Goal: Information Seeking & Learning: Learn about a topic

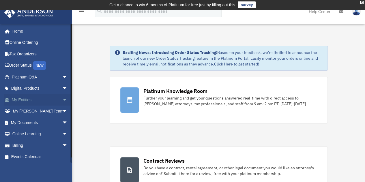
click at [62, 99] on span "arrow_drop_down" at bounding box center [68, 100] width 12 height 12
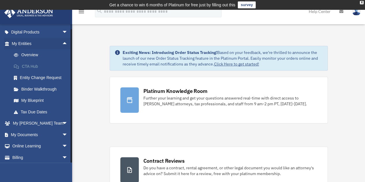
scroll to position [69, 0]
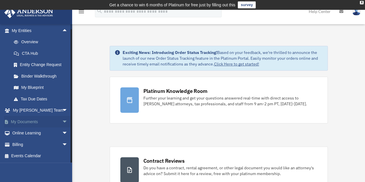
click at [62, 120] on span "arrow_drop_down" at bounding box center [68, 122] width 12 height 12
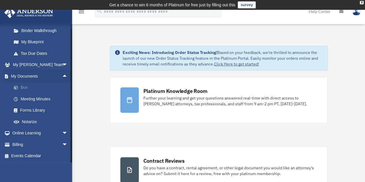
click at [21, 87] on link "Box" at bounding box center [42, 88] width 68 height 12
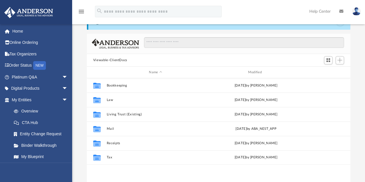
scroll to position [58, 0]
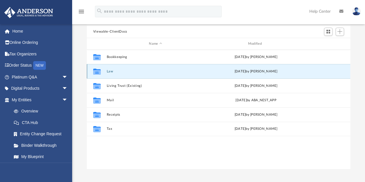
click at [110, 71] on button "Law" at bounding box center [155, 71] width 98 height 4
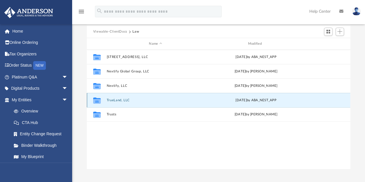
click at [118, 99] on button "TrueLand, LLC" at bounding box center [155, 100] width 98 height 4
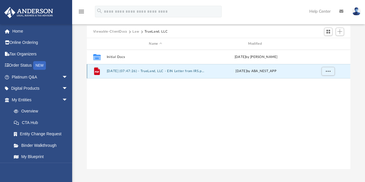
click at [123, 72] on button "[DATE] (07:47:26) - TrueLand, LLC - EIN Letter from IRS.pdf" at bounding box center [155, 71] width 98 height 4
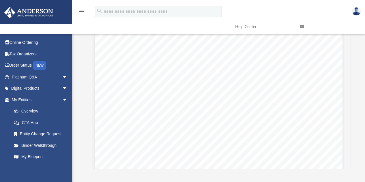
scroll to position [0, 0]
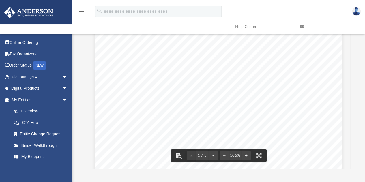
click at [333, 37] on link at bounding box center [328, 26] width 65 height 23
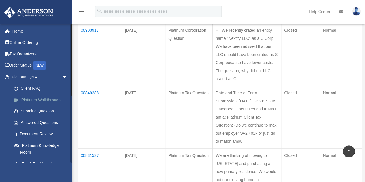
scroll to position [176, 0]
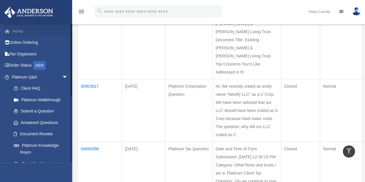
click at [18, 29] on link "Home" at bounding box center [40, 31] width 72 height 12
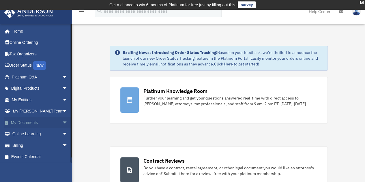
click at [62, 123] on span "arrow_drop_down" at bounding box center [68, 123] width 12 height 12
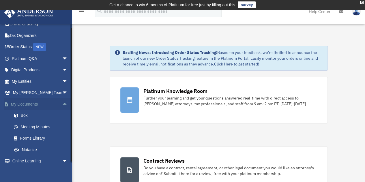
scroll to position [46, 0]
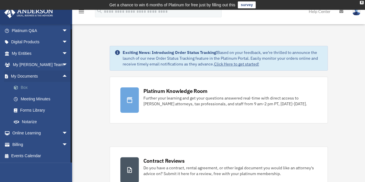
click at [21, 85] on link "Box" at bounding box center [42, 88] width 68 height 12
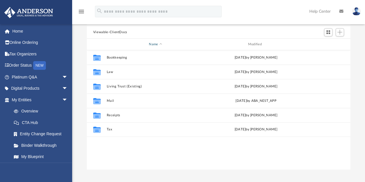
scroll to position [58, 0]
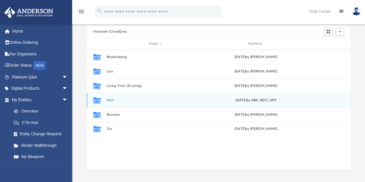
click at [114, 100] on button "Mail" at bounding box center [155, 100] width 98 height 4
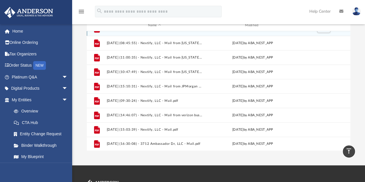
scroll to position [76, 0]
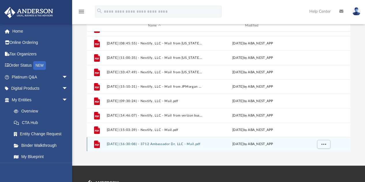
click at [159, 143] on button "[DATE] (16:30:08) - 3712 Ambassador Dr, LLC - Mail.pdf" at bounding box center [154, 144] width 96 height 4
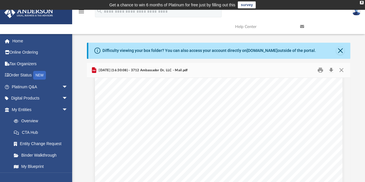
scroll to position [0, 0]
click at [341, 71] on button "Close" at bounding box center [341, 70] width 10 height 9
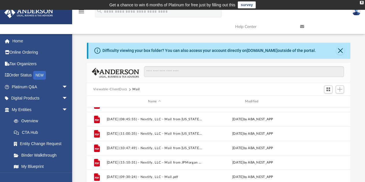
scroll to position [129, 0]
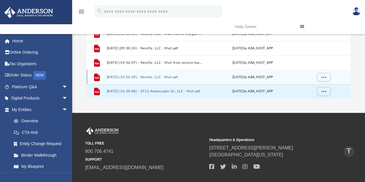
click at [164, 78] on button "[DATE] (15:03:39) - Nextify, LLC - Mail.pdf" at bounding box center [154, 77] width 96 height 4
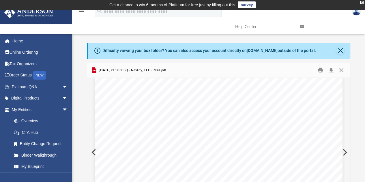
scroll to position [87, 0]
click at [186, 108] on div "Page 1" at bounding box center [218, 155] width 247 height 318
click at [340, 70] on button "Close" at bounding box center [341, 70] width 10 height 9
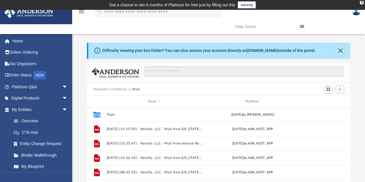
click at [340, 48] on button "Close" at bounding box center [340, 51] width 8 height 8
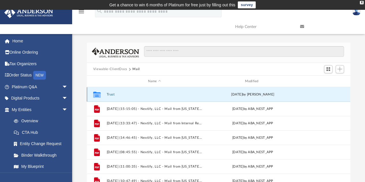
click at [112, 95] on button "Trust" at bounding box center [154, 95] width 96 height 4
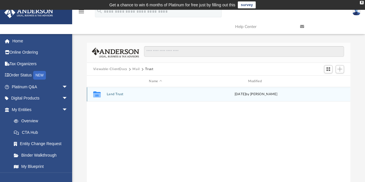
click at [115, 95] on button "Land Trust" at bounding box center [155, 95] width 98 height 4
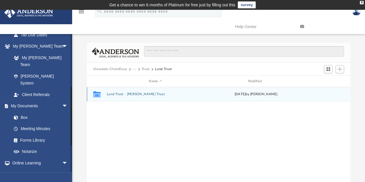
scroll to position [144, 0]
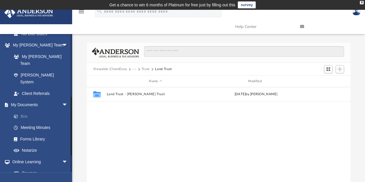
click at [25, 110] on link "Box" at bounding box center [42, 116] width 68 height 12
click at [110, 69] on button "Viewable-ClientDocs" at bounding box center [110, 69] width 34 height 5
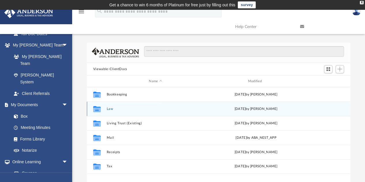
click at [112, 106] on div "Collaborated Folder Law [DATE] by [PERSON_NAME]" at bounding box center [218, 109] width 263 height 14
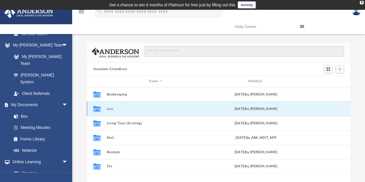
click at [112, 108] on button "Law" at bounding box center [155, 109] width 98 height 4
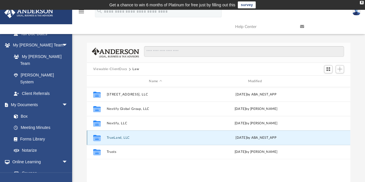
click at [123, 136] on button "TrueLand, LLC" at bounding box center [155, 138] width 98 height 4
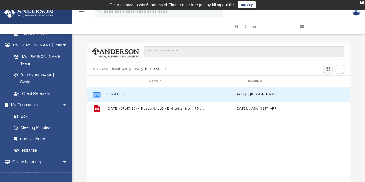
click at [119, 94] on button "Initial Docs" at bounding box center [155, 95] width 98 height 4
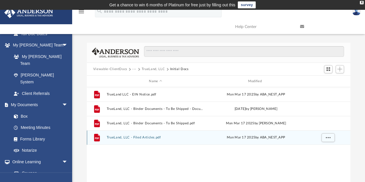
click at [142, 137] on button "TrueLand, LLC - Filed Articles.pdf" at bounding box center [155, 138] width 98 height 4
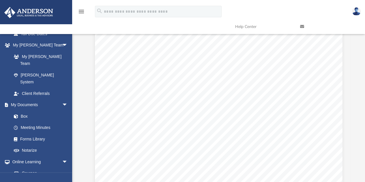
scroll to position [721, 0]
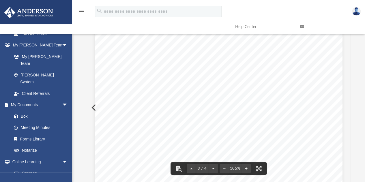
click at [158, 57] on span "[PERSON_NAME] REGISTERED AGENTS" at bounding box center [172, 55] width 94 height 5
drag, startPoint x: 153, startPoint y: 54, endPoint x: 206, endPoint y: 55, distance: 53.4
click at [206, 55] on div "Consent to Appointment by Registered Agent I have obtained a signed and dated s…" at bounding box center [218, 134] width 247 height 320
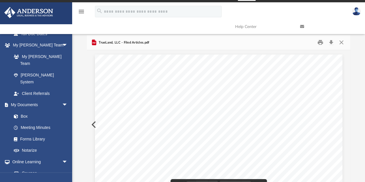
scroll to position [0, 0]
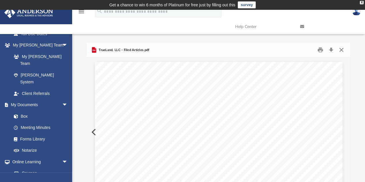
click at [344, 49] on button "Close" at bounding box center [341, 50] width 10 height 9
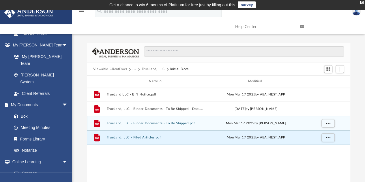
click at [145, 123] on button "TrueLand, LLC - Binder Documents - To Be Shipped.pdf" at bounding box center [155, 123] width 98 height 4
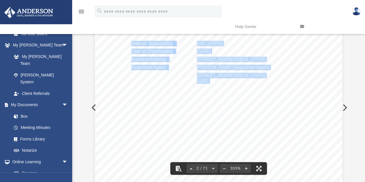
scroll to position [433, 0]
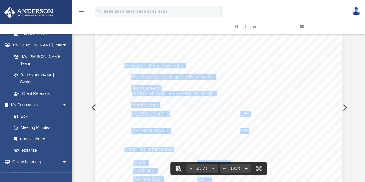
drag, startPoint x: 121, startPoint y: 94, endPoint x: 188, endPoint y: 110, distance: 68.5
click at [188, 110] on div "Overview of TrueLand, LLC Entity Formation Information State of Organization : …" at bounding box center [218, 94] width 247 height 320
click at [182, 105] on div "Overview of TrueLand, LLC Entity Formation Information State of Organization : …" at bounding box center [218, 94] width 247 height 320
click at [168, 91] on span "and" at bounding box center [171, 93] width 7 height 5
drag, startPoint x: 122, startPoint y: 65, endPoint x: 247, endPoint y: 127, distance: 139.4
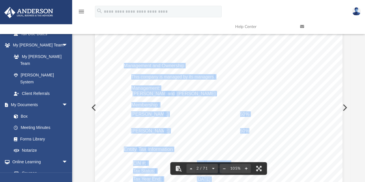
click at [247, 127] on div "Overview of TrueLand, LLC Entity Formation Information State of Organization : …" at bounding box center [218, 94] width 247 height 320
click at [168, 76] on span "This company is managed by its managers" at bounding box center [172, 77] width 82 height 5
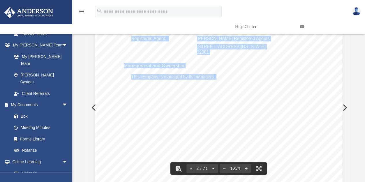
drag, startPoint x: 129, startPoint y: 87, endPoint x: 157, endPoint y: 104, distance: 32.2
click at [157, 104] on div "Overview of TrueLand, LLC Entity Formation Information State of Organization : …" at bounding box center [218, 94] width 247 height 320
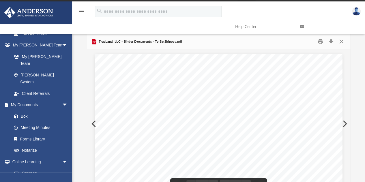
scroll to position [0, 0]
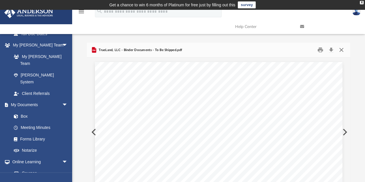
click at [342, 49] on button "Close" at bounding box center [341, 50] width 10 height 9
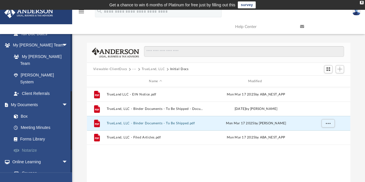
scroll to position [87, 0]
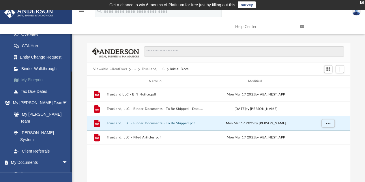
click at [35, 80] on link "My Blueprint" at bounding box center [42, 80] width 68 height 12
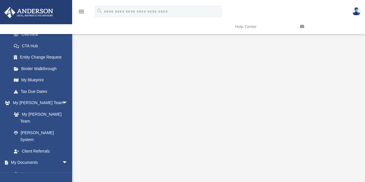
scroll to position [46, 0]
